Goal: Information Seeking & Learning: Learn about a topic

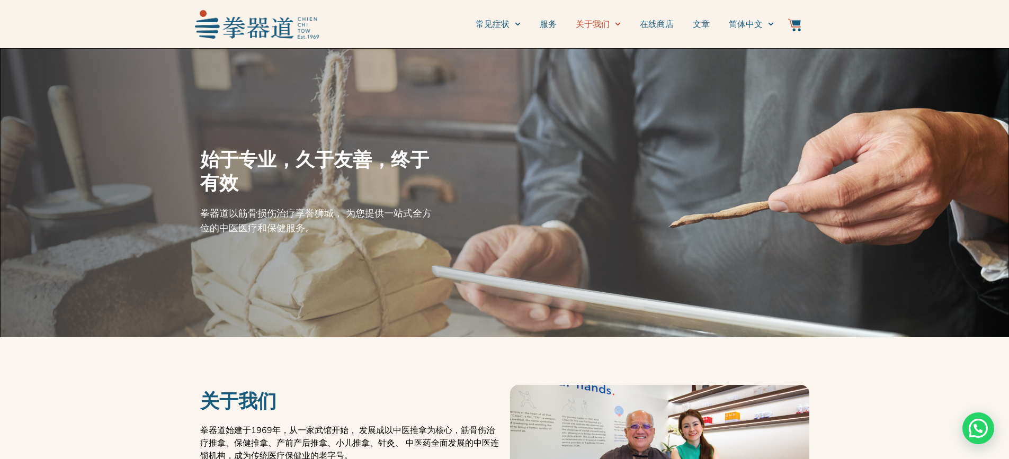
click at [604, 26] on link "关于我们" at bounding box center [598, 24] width 45 height 26
click at [554, 25] on link "服务" at bounding box center [548, 24] width 17 height 26
click at [501, 28] on link "常见症状" at bounding box center [497, 24] width 45 height 26
click at [511, 28] on span "Menu" at bounding box center [514, 24] width 11 height 16
click at [520, 21] on li "常见症状 常见疼痛点" at bounding box center [502, 24] width 55 height 26
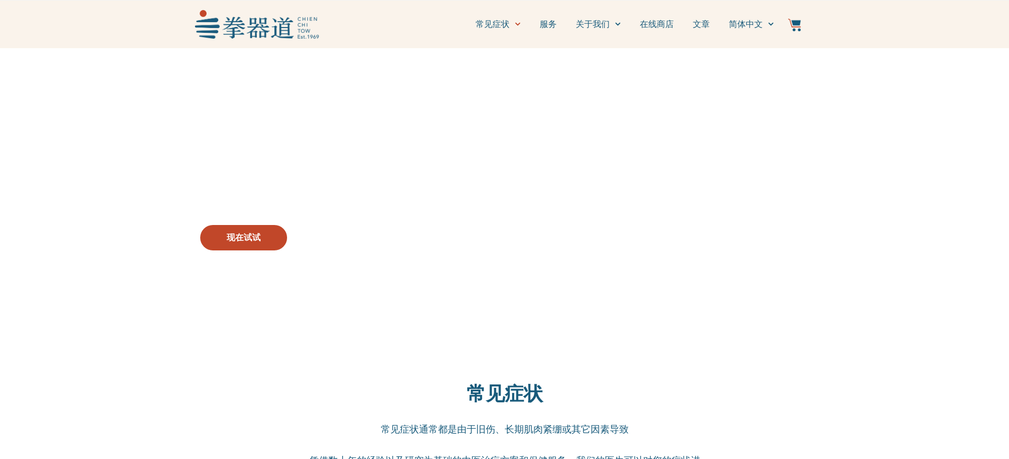
click at [505, 30] on link "常见症状" at bounding box center [497, 24] width 45 height 26
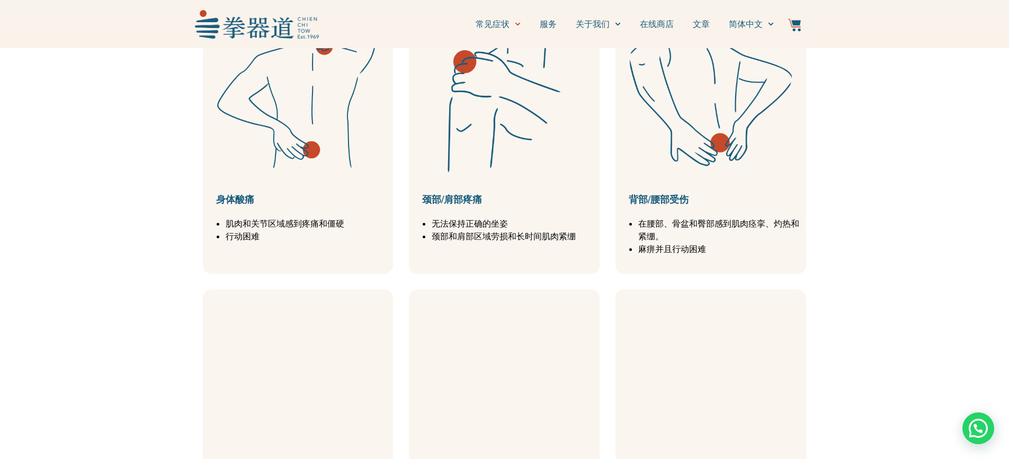
scroll to position [529, 0]
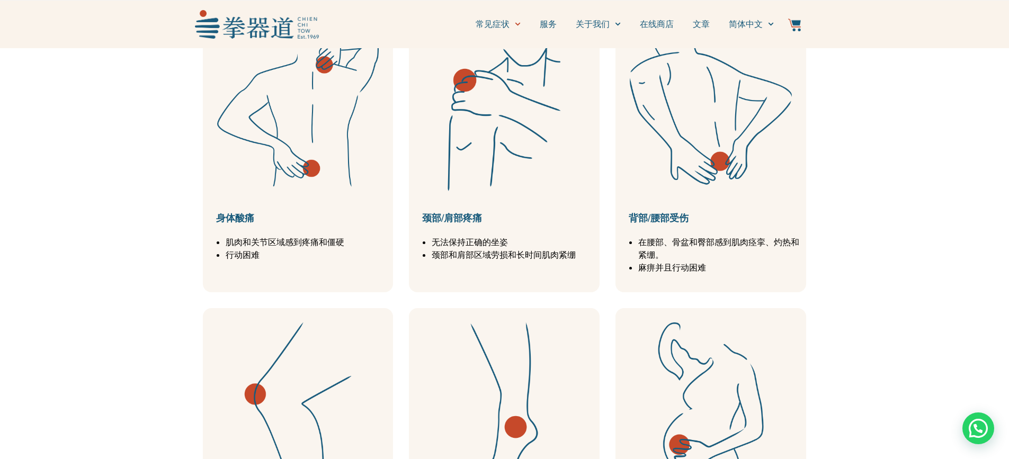
click at [723, 237] on li "在腰部、骨盆和臀部感到肌肉痉挛、灼热和紧绷。" at bounding box center [719, 248] width 163 height 25
click at [735, 190] on img at bounding box center [711, 110] width 180 height 180
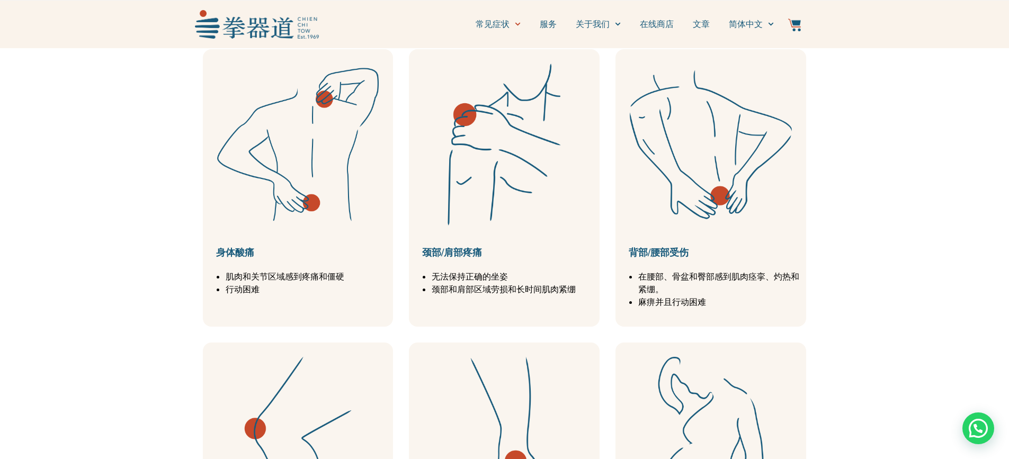
scroll to position [477, 0]
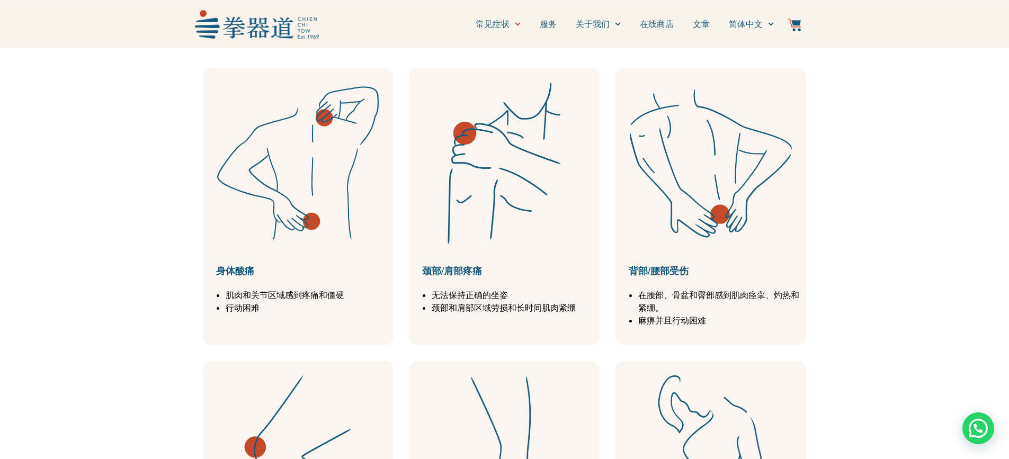
click at [732, 193] on img at bounding box center [711, 163] width 180 height 180
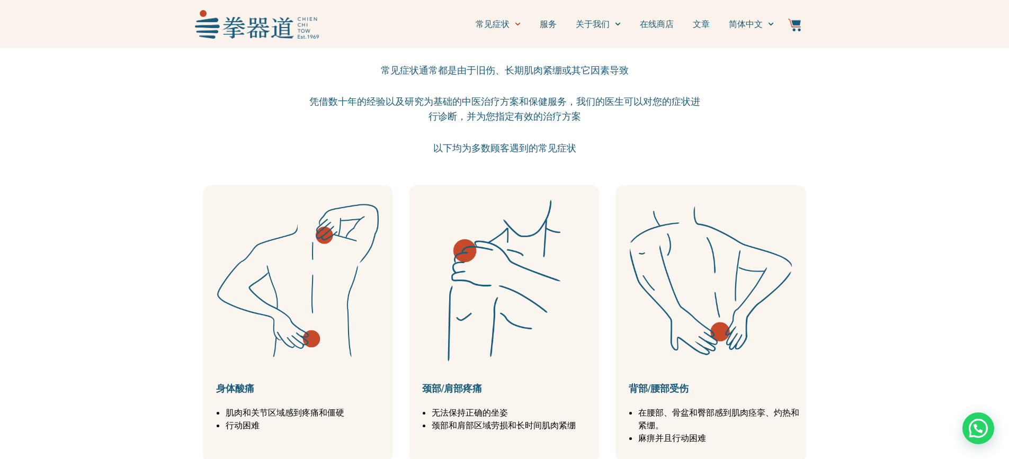
scroll to position [371, 0]
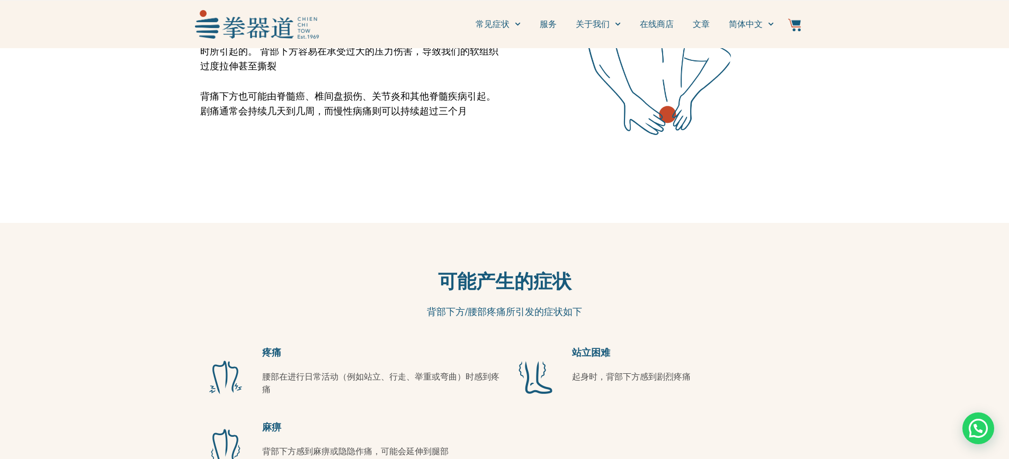
scroll to position [371, 0]
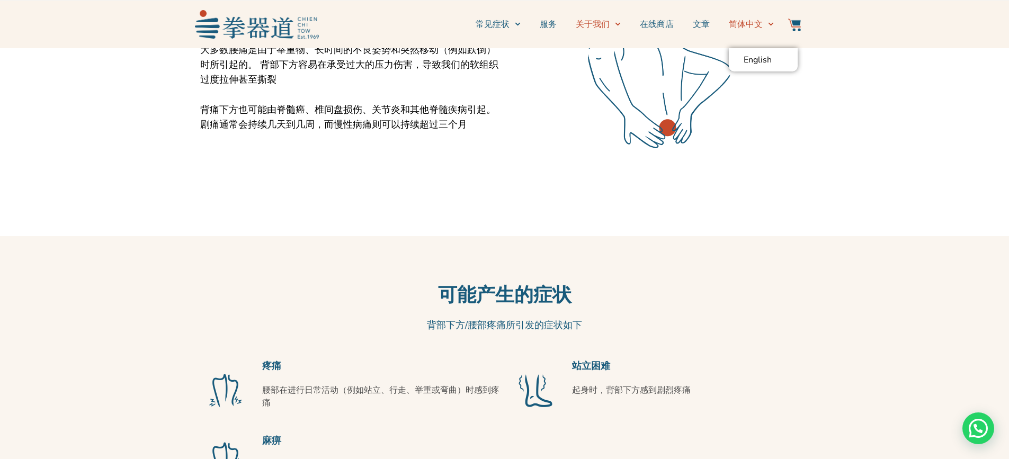
click at [614, 23] on span "Menu" at bounding box center [614, 24] width 11 height 16
click at [515, 24] on icon "Menu" at bounding box center [518, 24] width 6 height 6
click at [297, 29] on img at bounding box center [257, 24] width 124 height 28
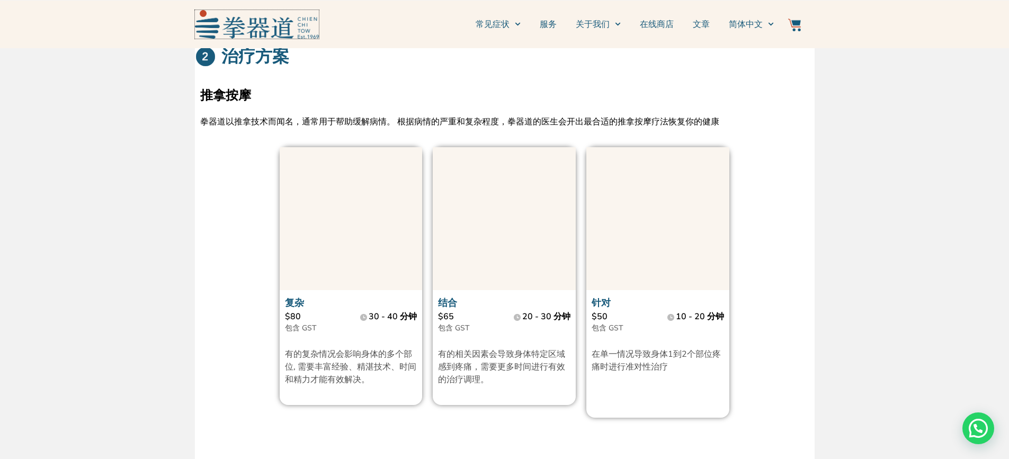
scroll to position [1218, 0]
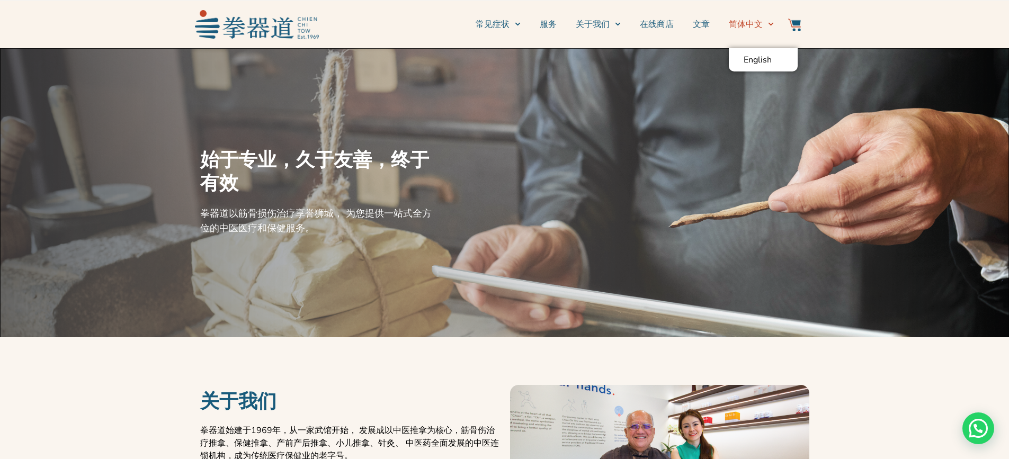
click at [745, 21] on span "简体中文" at bounding box center [746, 24] width 34 height 13
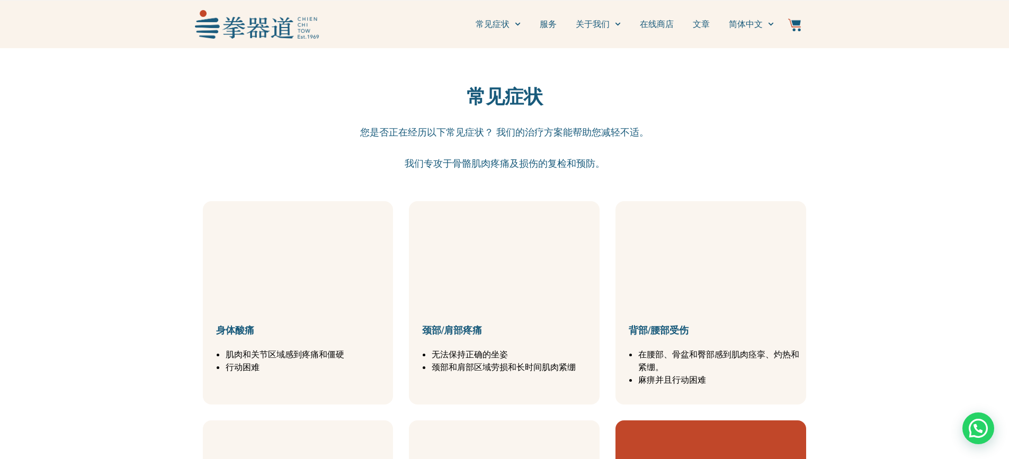
scroll to position [953, 0]
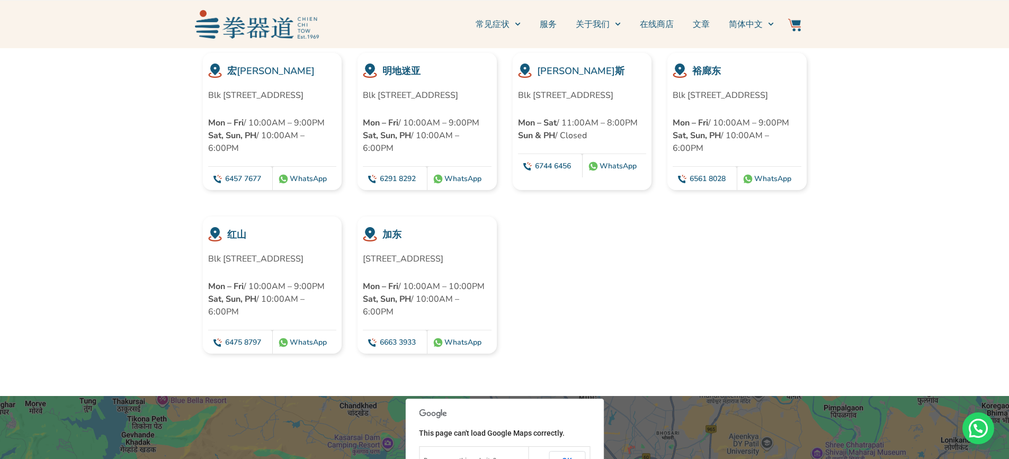
scroll to position [2806, 0]
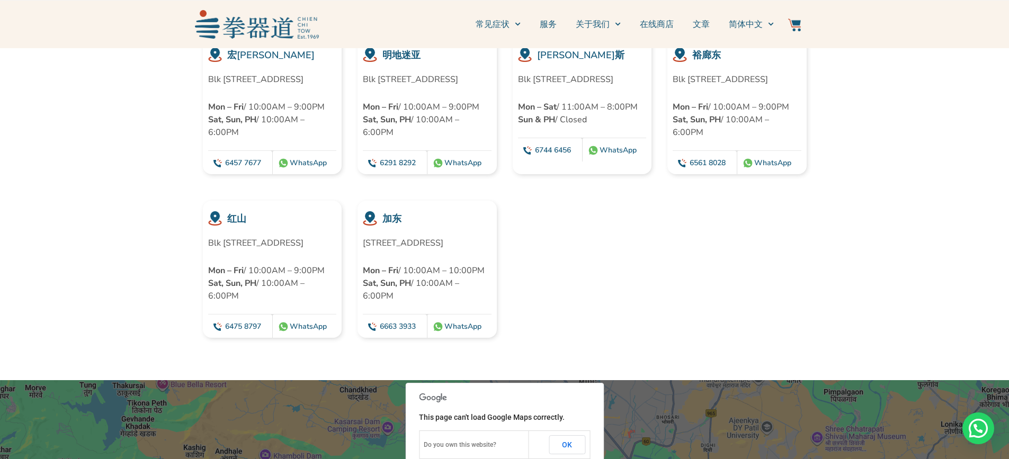
click at [277, 267] on div "Blk 78 Redhill #01-01, Singapore 150078 Mon – Fri / 10:00AM – 9:00PM Sat, Sun, …" at bounding box center [272, 270] width 129 height 66
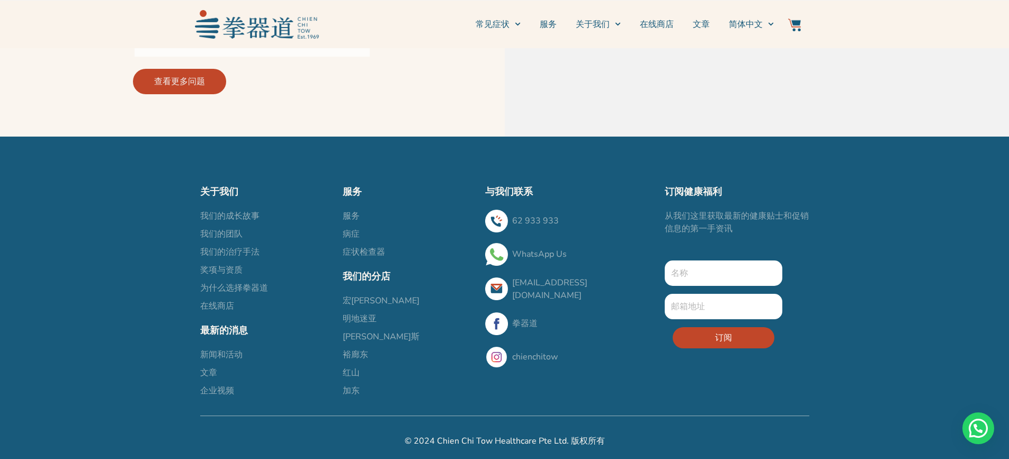
scroll to position [3691, 0]
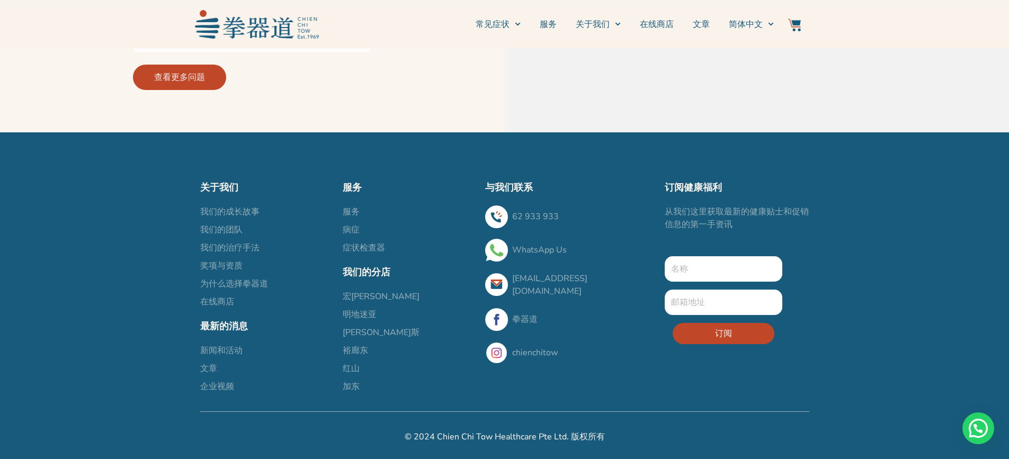
click at [365, 252] on span "症状检查器" at bounding box center [364, 247] width 42 height 13
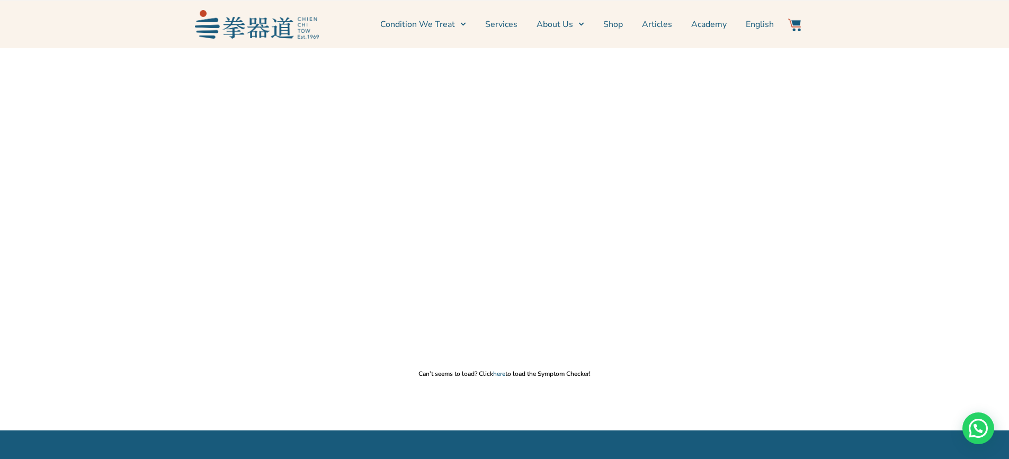
click at [222, 29] on img at bounding box center [257, 24] width 124 height 28
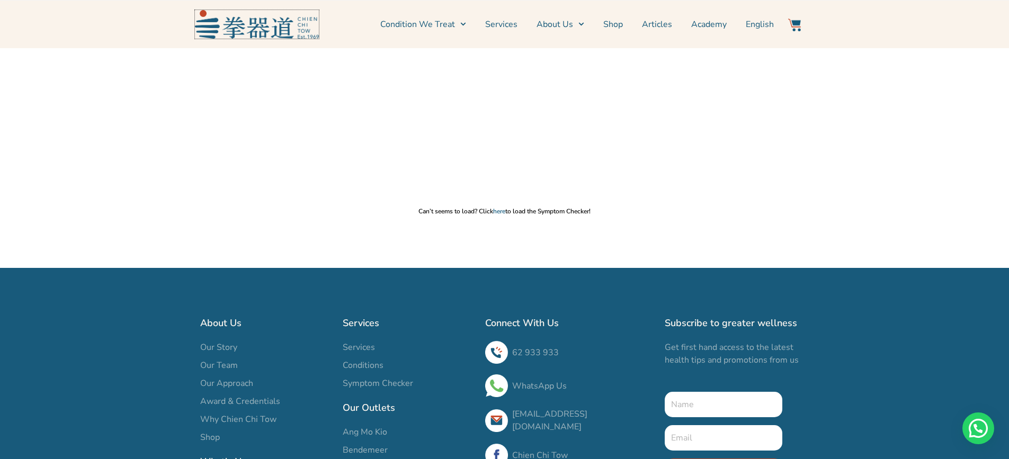
scroll to position [212, 0]
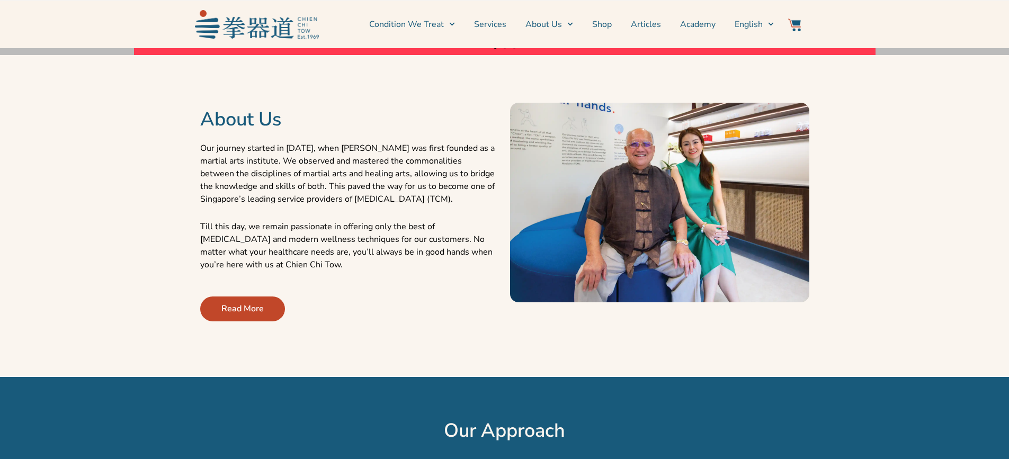
scroll to position [371, 0]
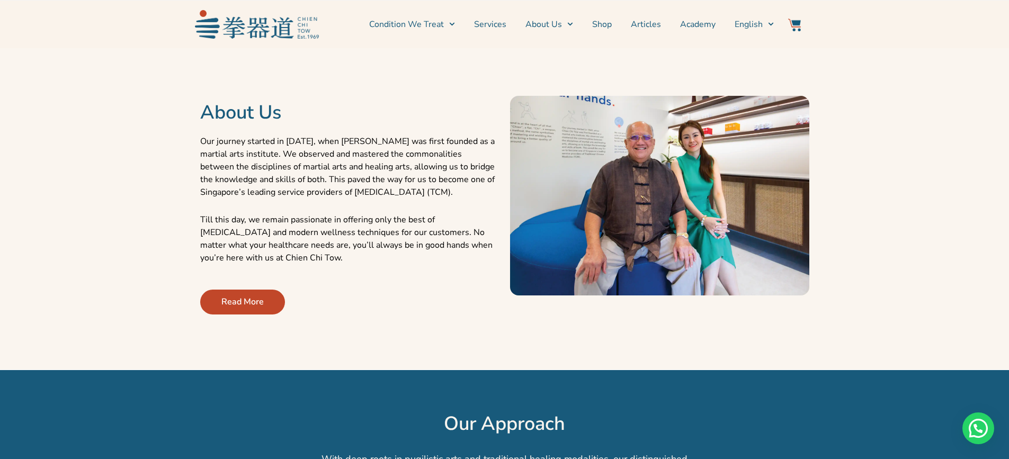
click at [253, 300] on span "Read More" at bounding box center [242, 301] width 42 height 13
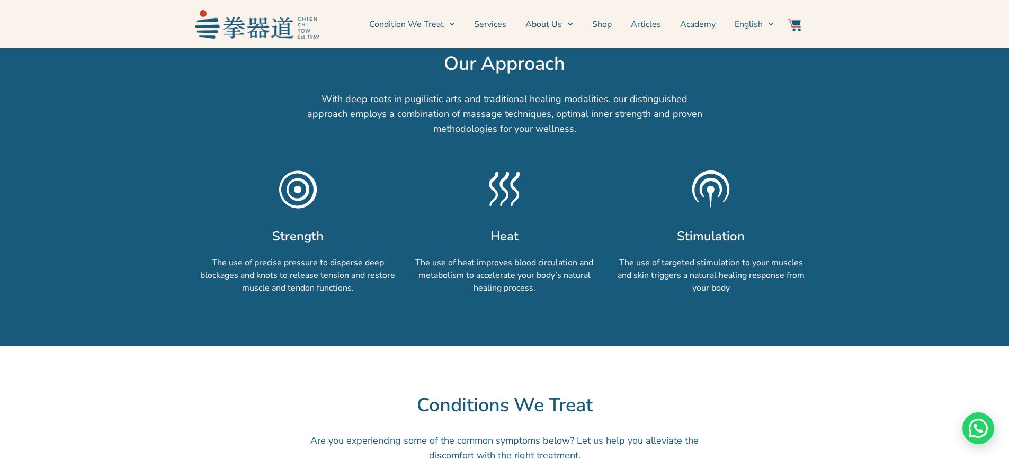
scroll to position [741, 0]
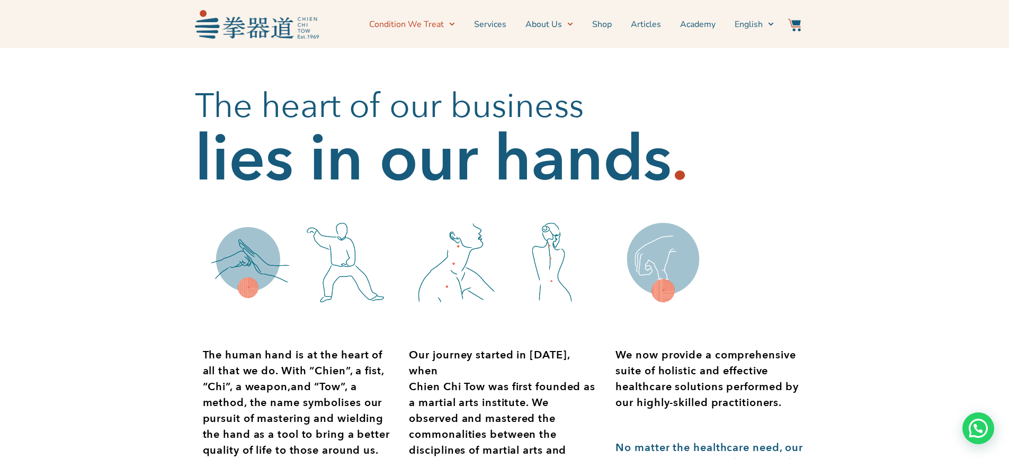
click at [446, 25] on link "Condition We Treat" at bounding box center [412, 24] width 86 height 26
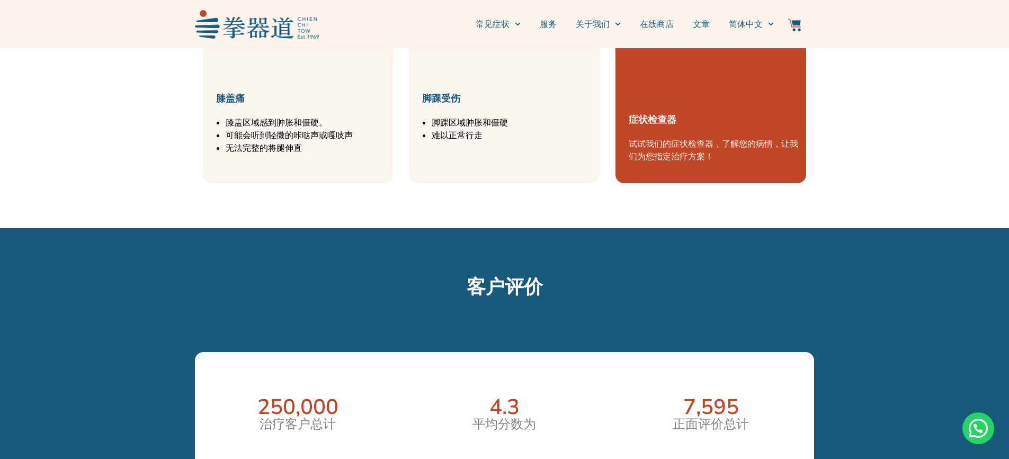
scroll to position [1430, 0]
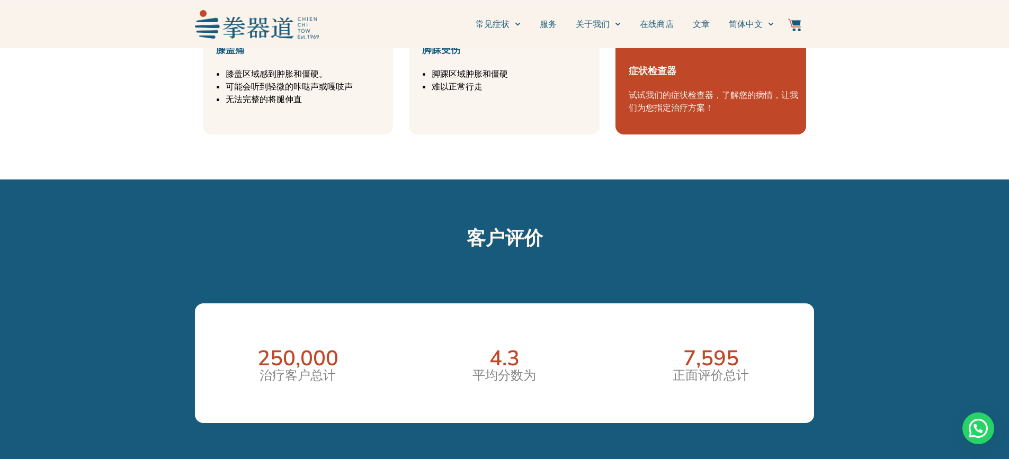
click at [695, 103] on p "试试我们的症状检查器，了解您的病情，让我们为您指定治疗方案！" at bounding box center [714, 101] width 172 height 25
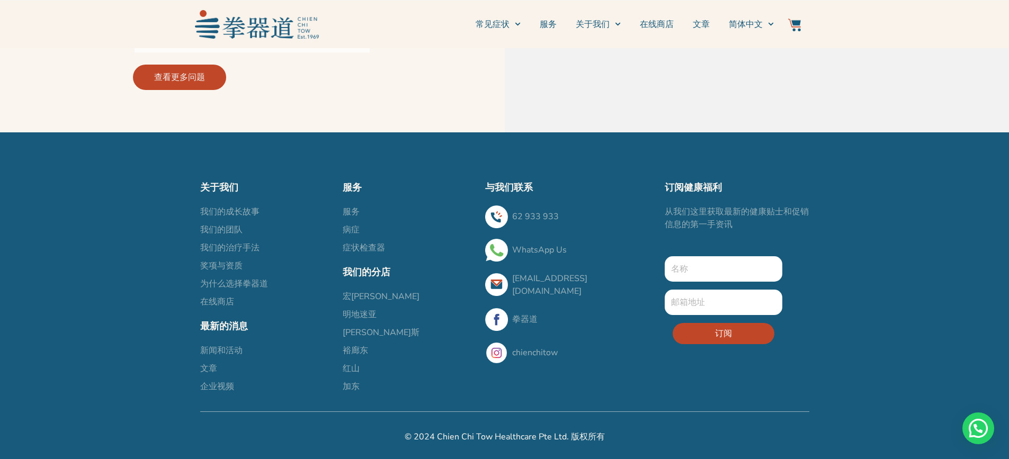
scroll to position [3706, 0]
